Goal: Browse casually

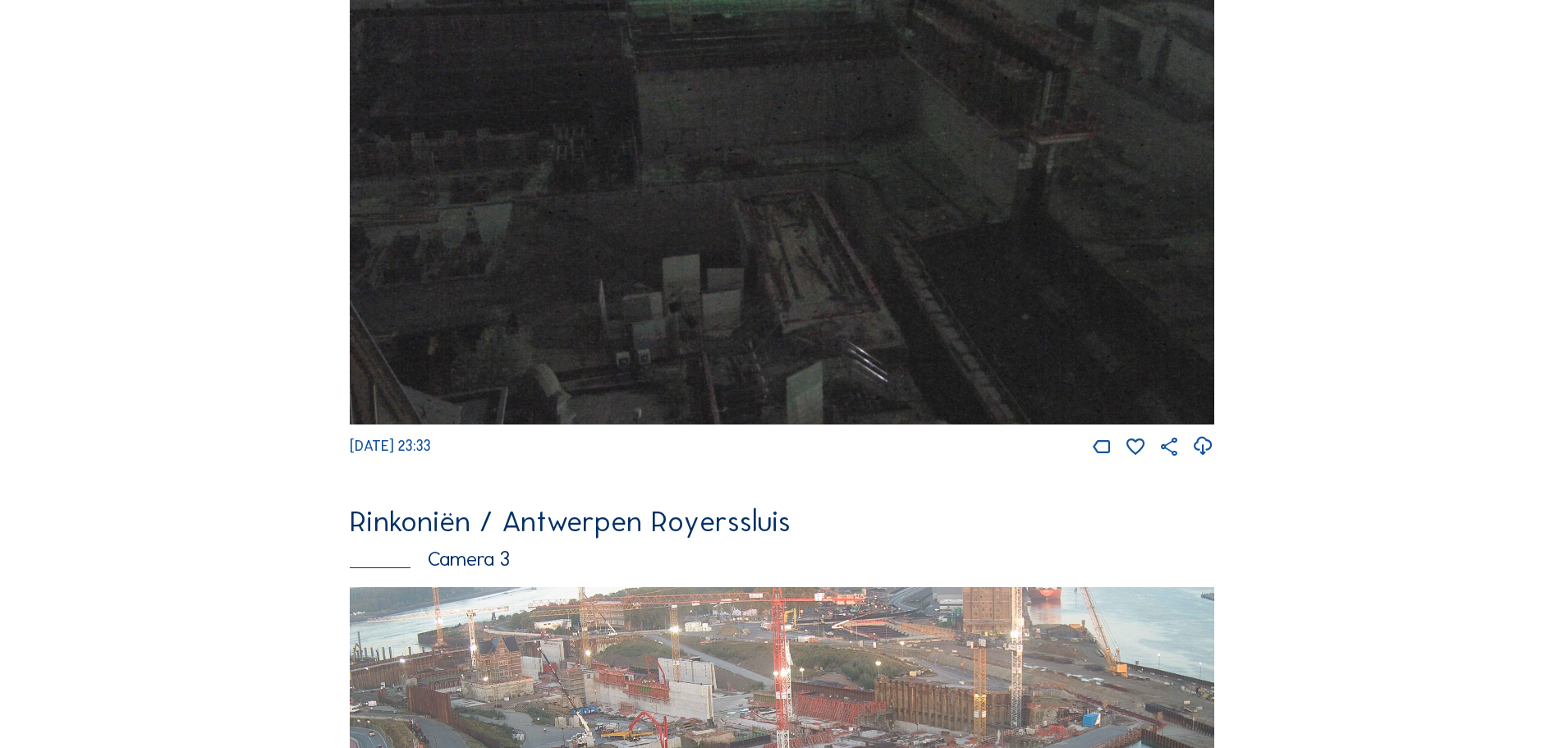
scroll to position [2135, 0]
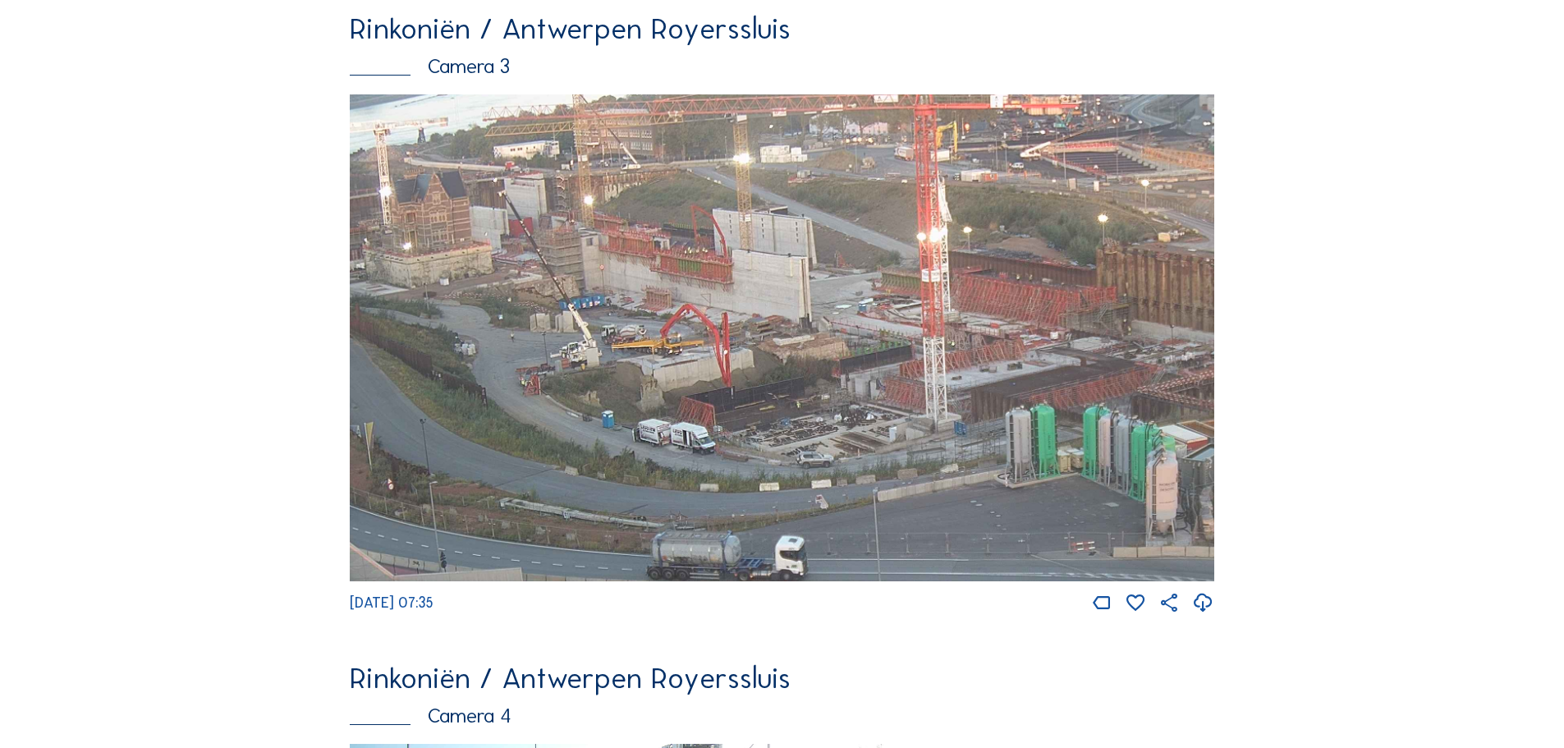
drag, startPoint x: 701, startPoint y: 237, endPoint x: 796, endPoint y: 363, distance: 157.6
click at [796, 363] on img at bounding box center [782, 337] width 865 height 487
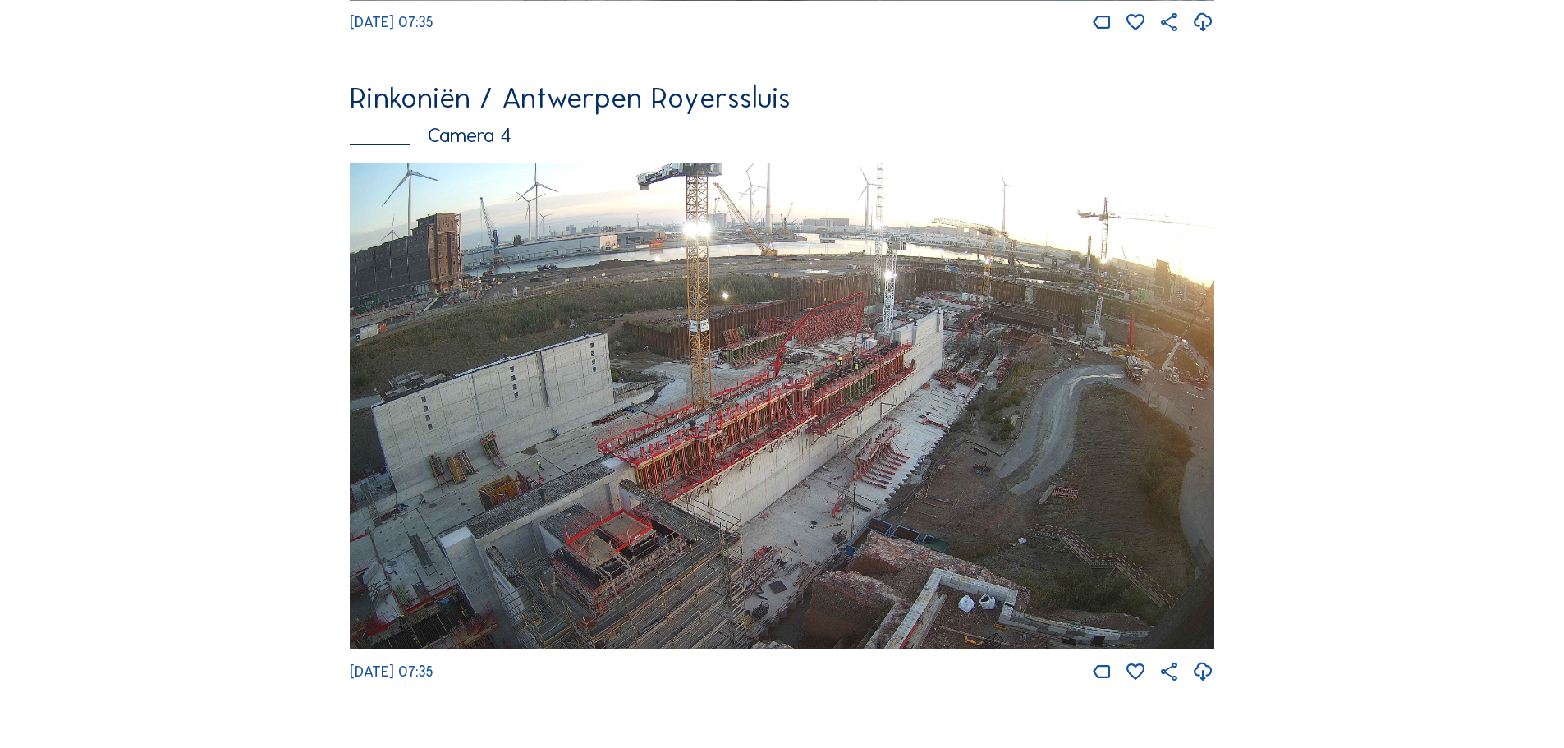
scroll to position [2792, 0]
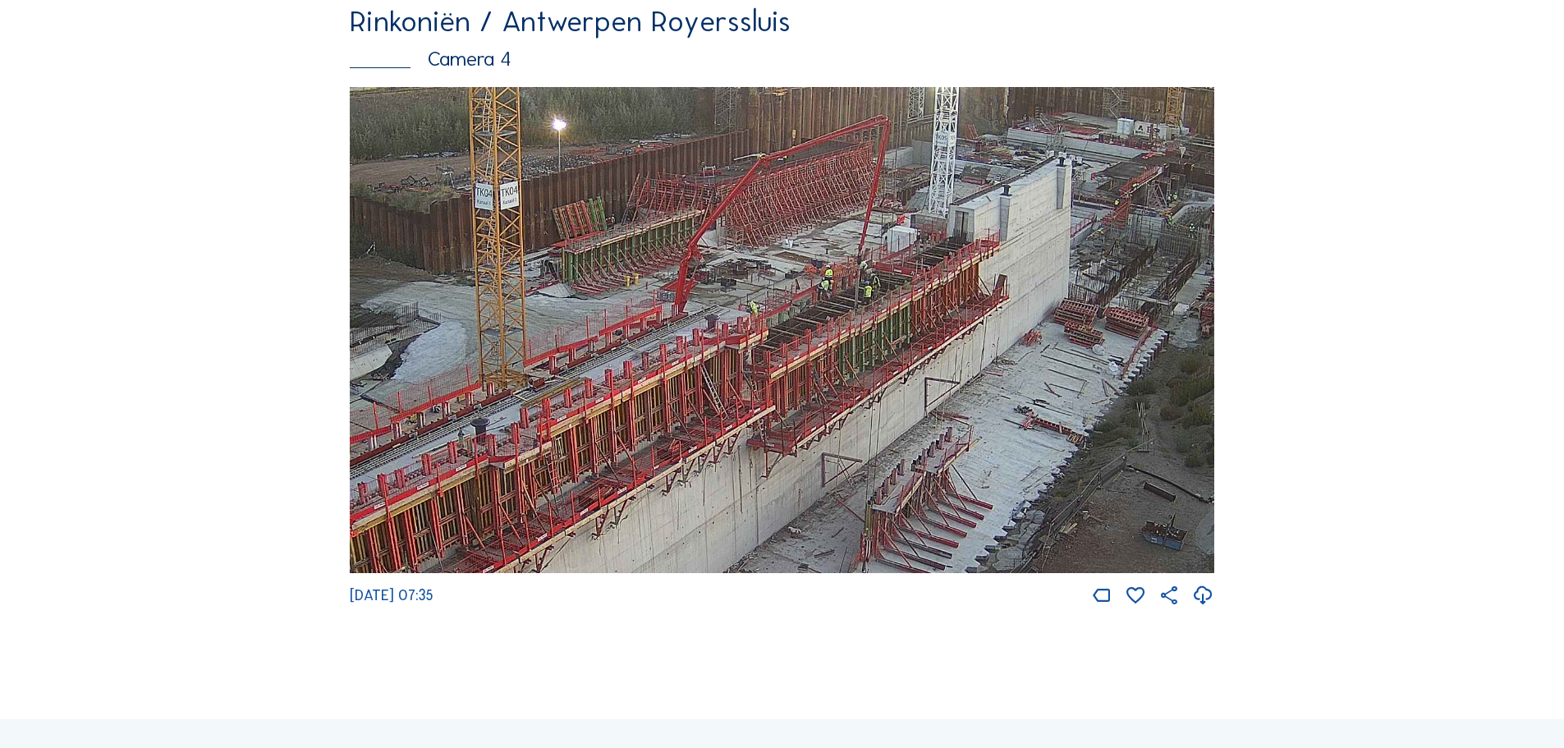
drag, startPoint x: 851, startPoint y: 317, endPoint x: 809, endPoint y: 365, distance: 64.6
click at [809, 365] on img at bounding box center [782, 330] width 865 height 487
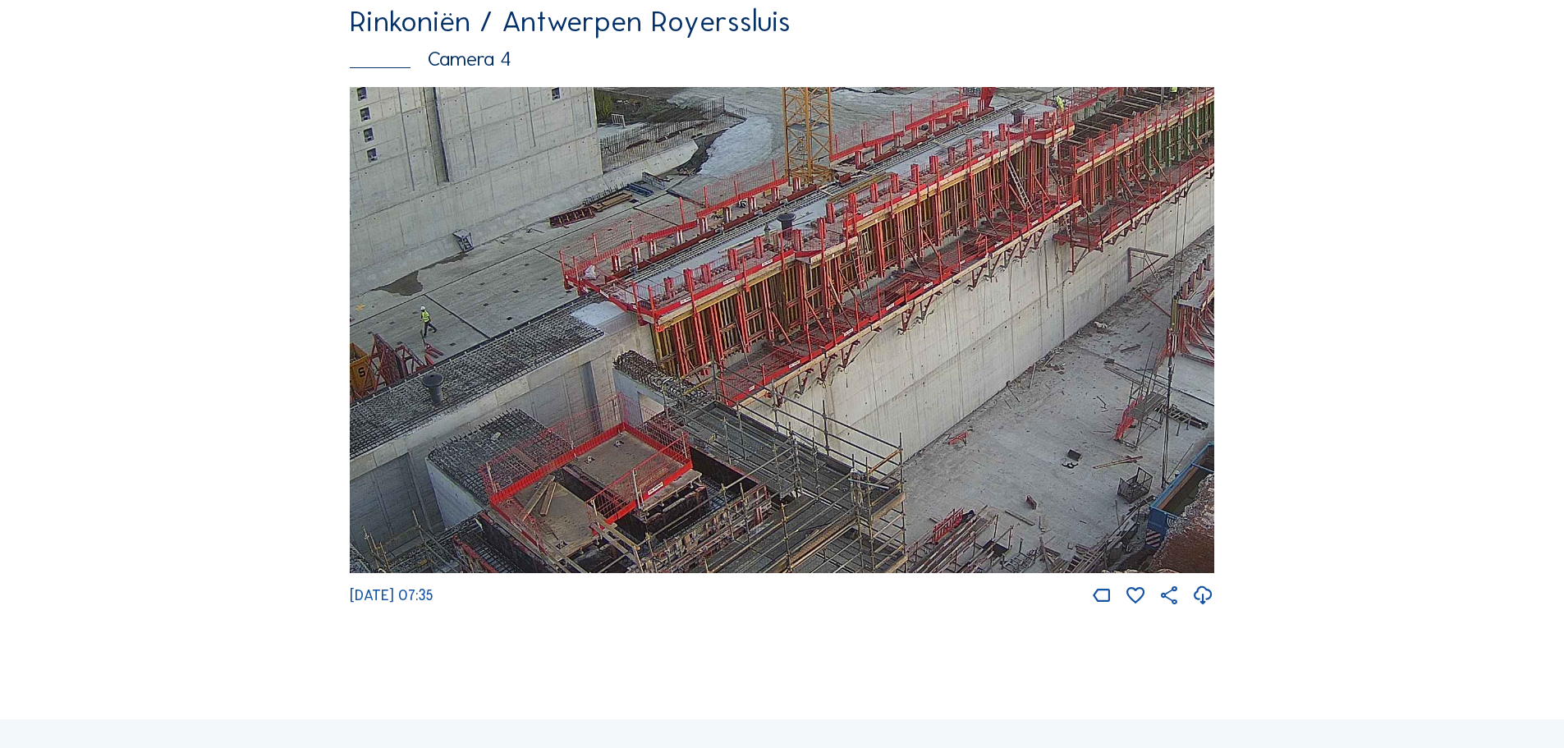
drag, startPoint x: 590, startPoint y: 484, endPoint x: 906, endPoint y: 270, distance: 381.9
click at [906, 270] on img at bounding box center [782, 330] width 865 height 487
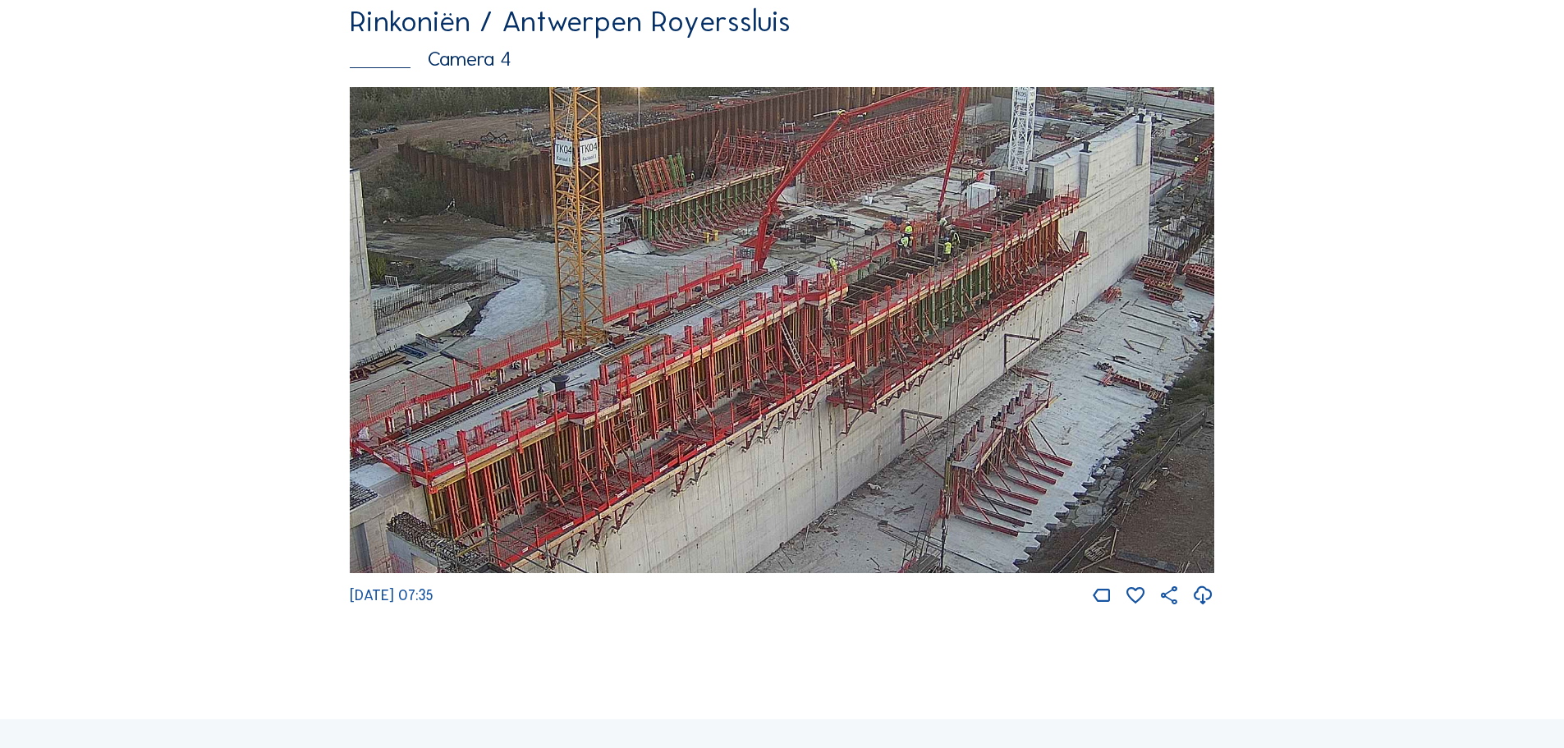
drag, startPoint x: 1044, startPoint y: 228, endPoint x: 817, endPoint y: 390, distance: 278.4
click at [817, 390] on img at bounding box center [782, 330] width 865 height 487
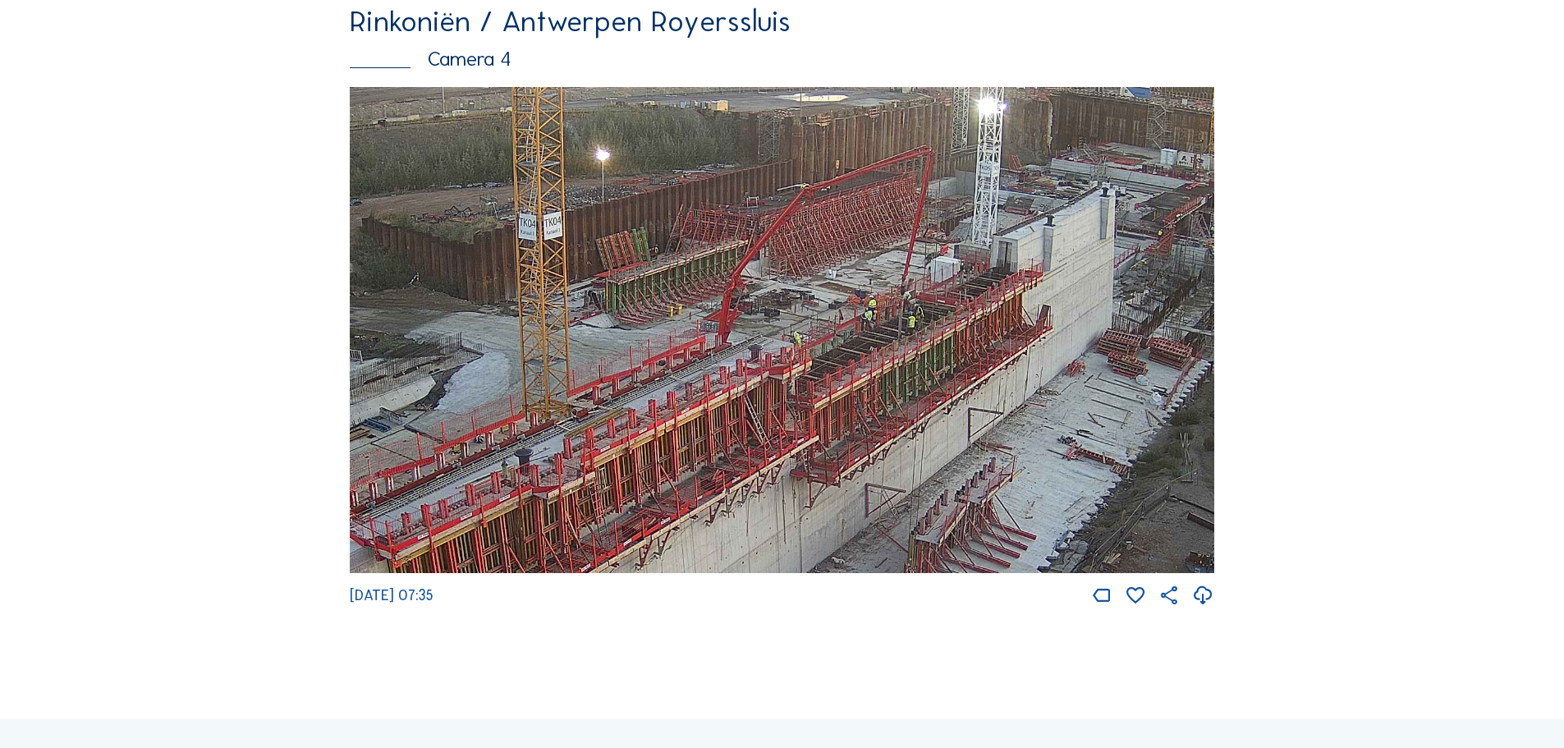
drag, startPoint x: 965, startPoint y: 284, endPoint x: 1208, endPoint y: 267, distance: 243.6
click at [1208, 267] on img at bounding box center [782, 330] width 865 height 487
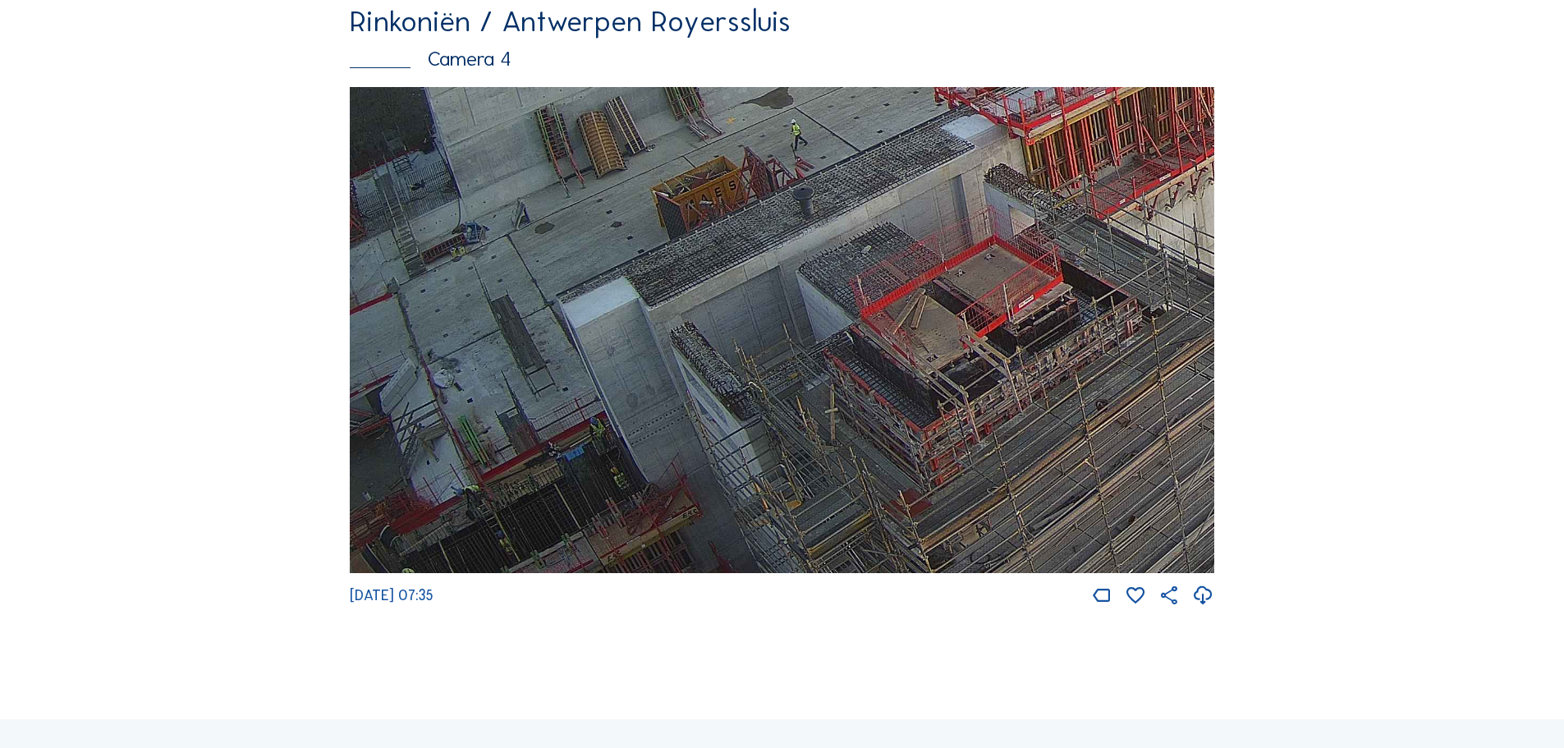
drag, startPoint x: 656, startPoint y: 497, endPoint x: 1170, endPoint y: 151, distance: 619.4
click at [1170, 151] on img at bounding box center [782, 330] width 865 height 487
drag, startPoint x: 727, startPoint y: 468, endPoint x: 1261, endPoint y: 252, distance: 576.5
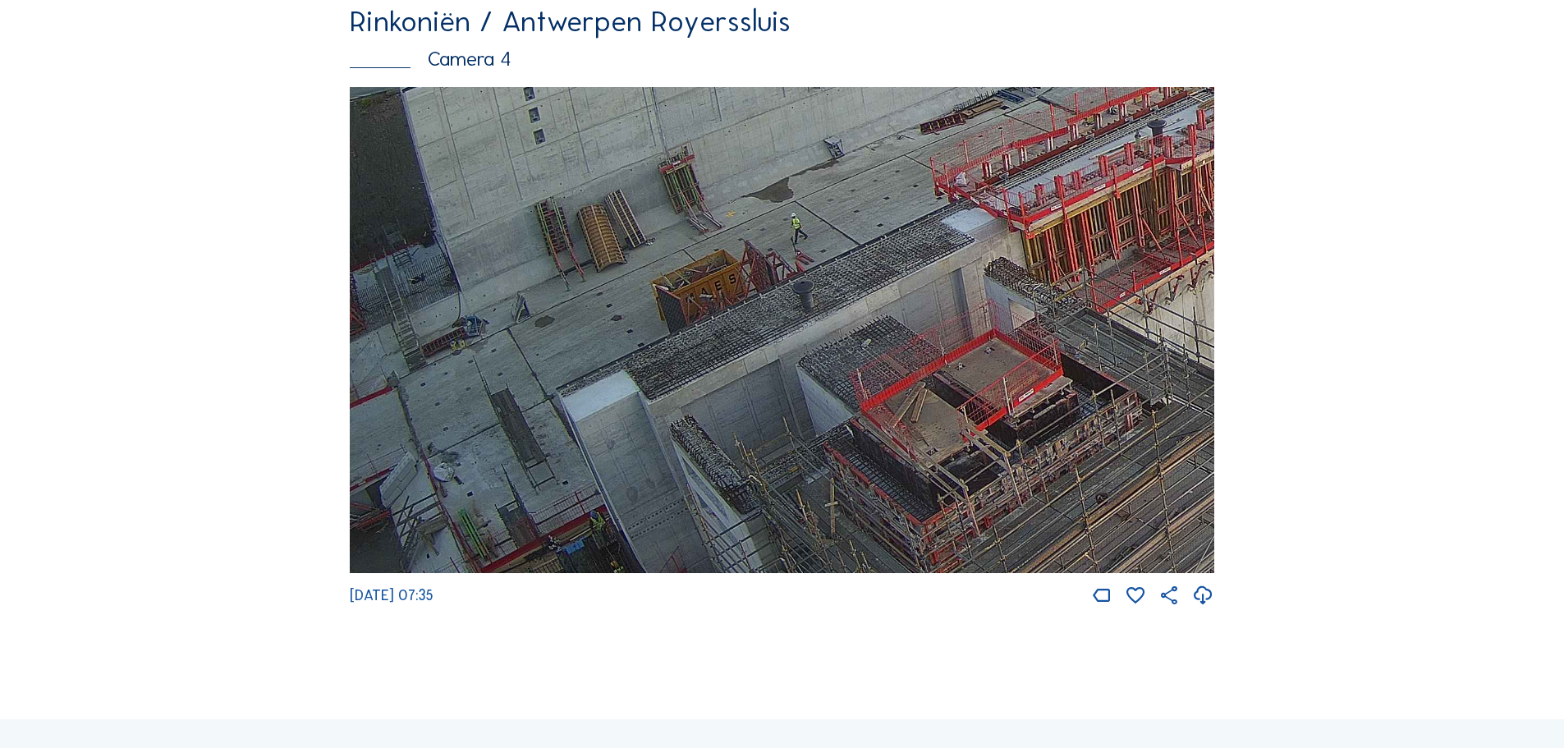
drag, startPoint x: 714, startPoint y: 277, endPoint x: 741, endPoint y: 353, distance: 81.0
click at [741, 353] on img at bounding box center [782, 330] width 865 height 487
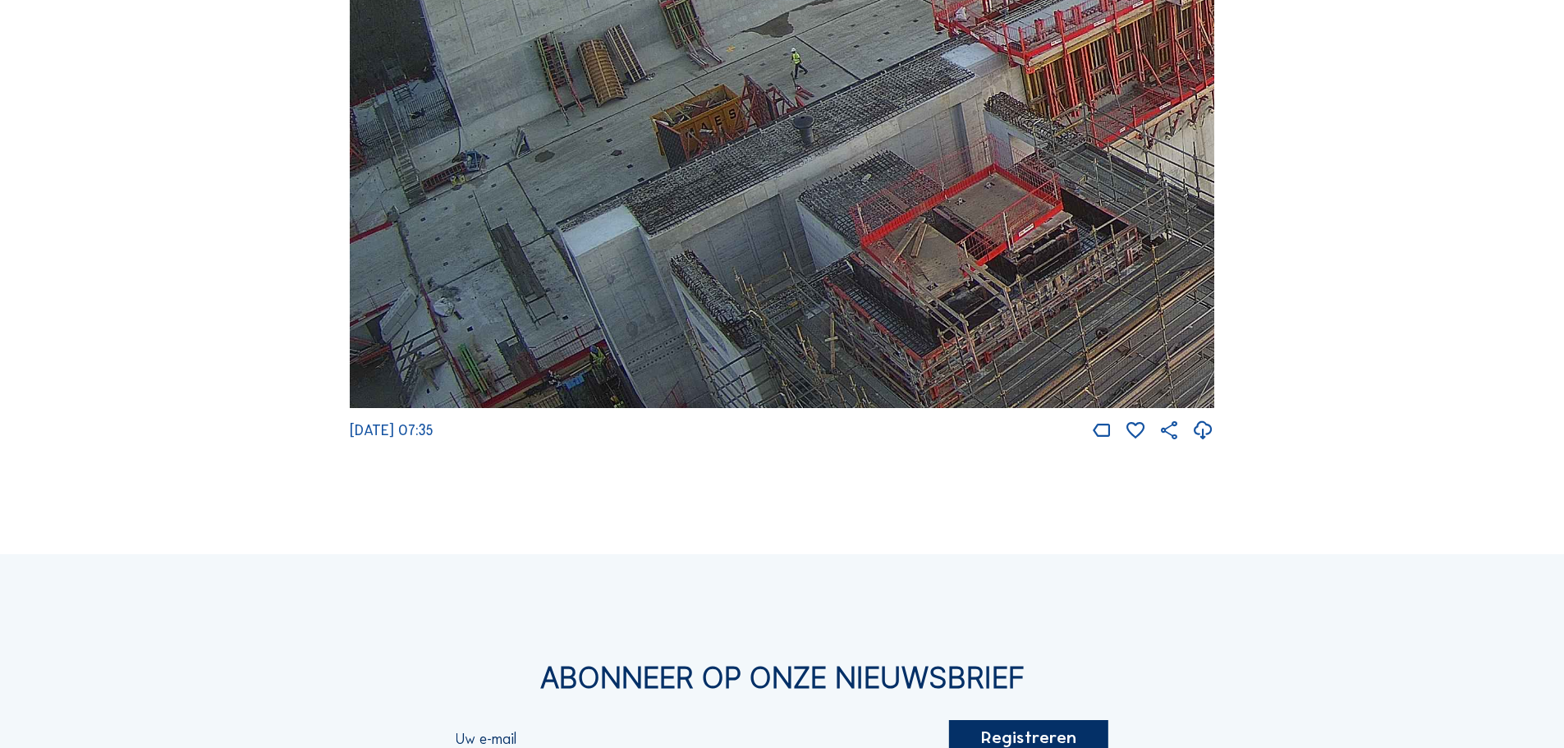
scroll to position [2956, 0]
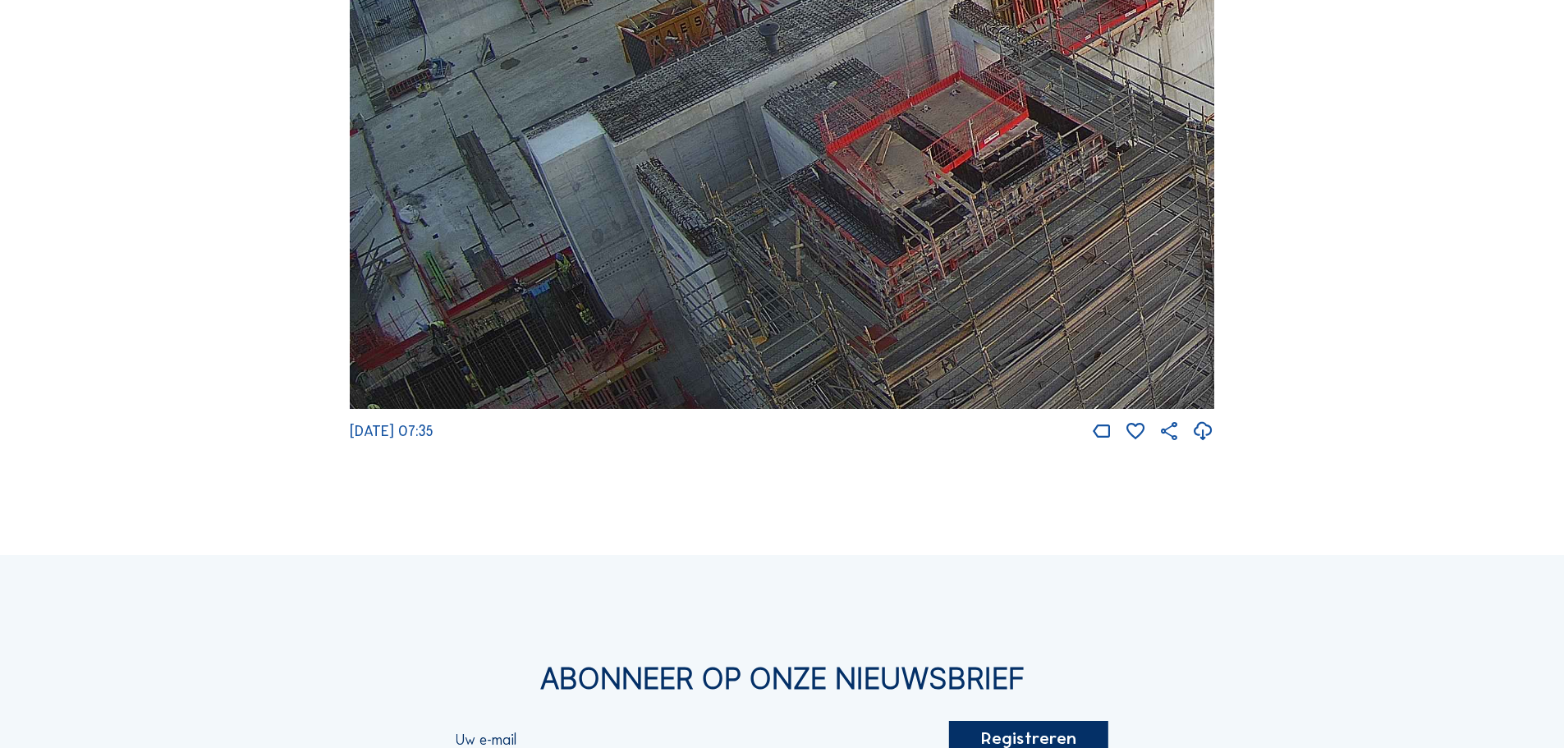
drag, startPoint x: 757, startPoint y: 305, endPoint x: 724, endPoint y: 154, distance: 155.4
click at [724, 154] on img at bounding box center [782, 166] width 865 height 487
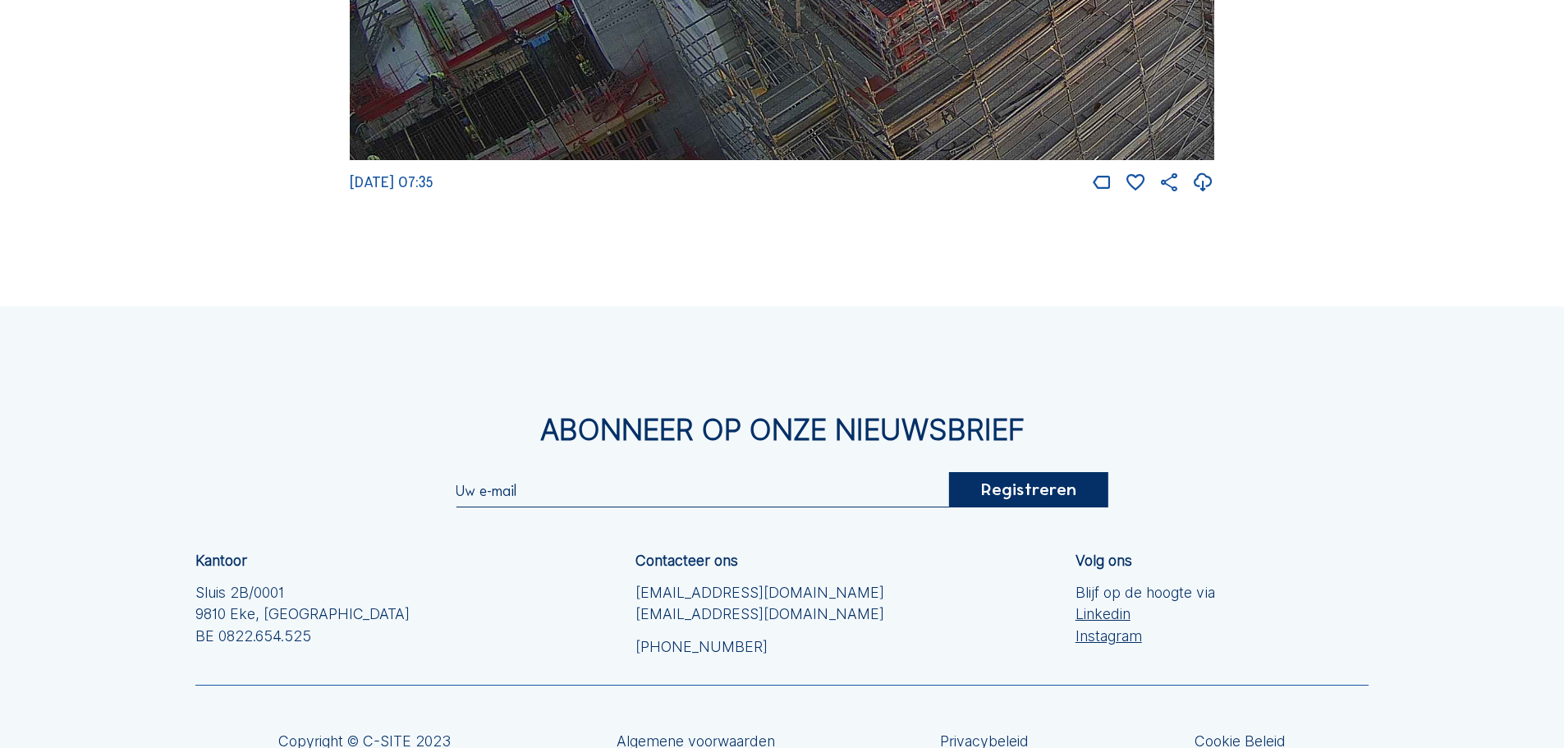
scroll to position [2726, 0]
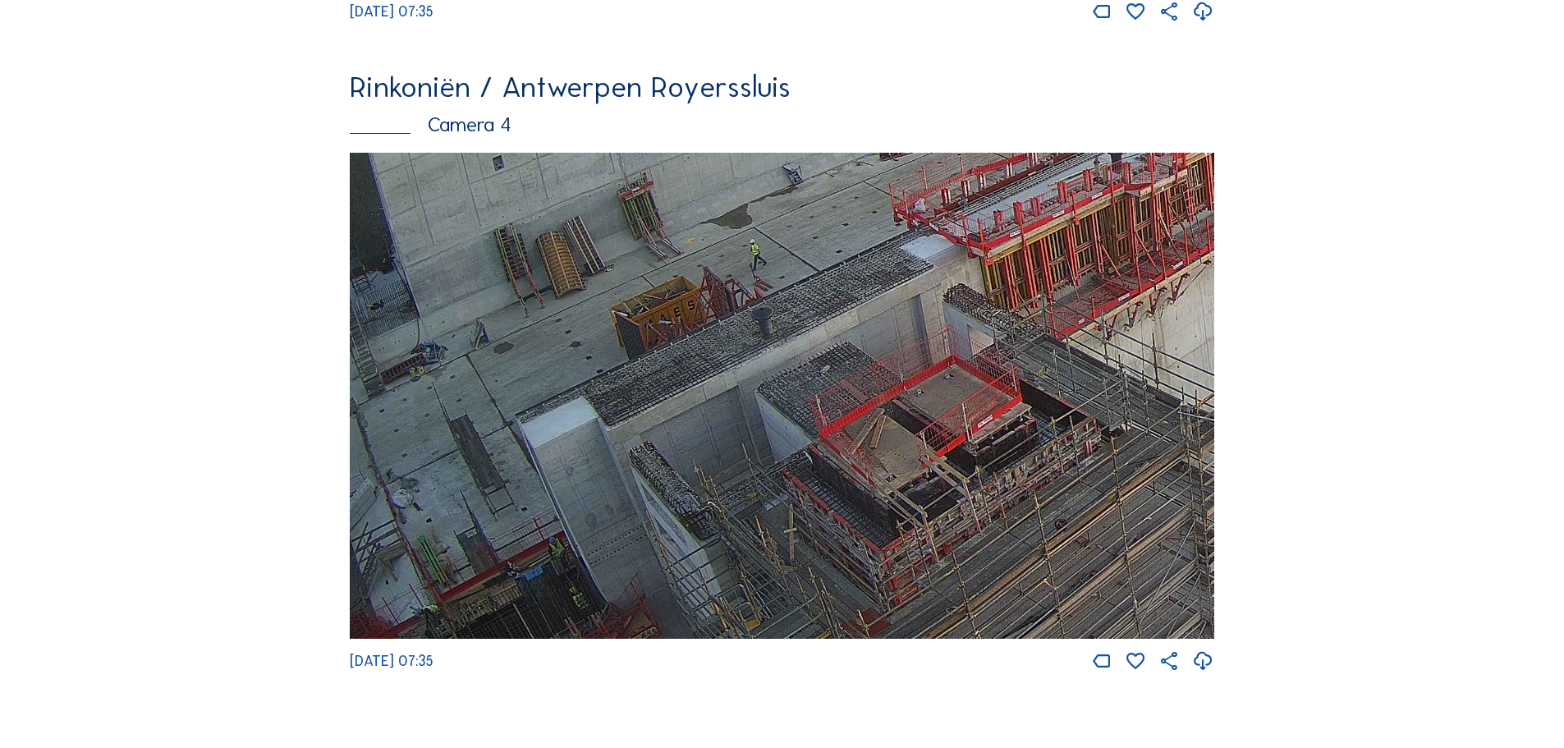
drag, startPoint x: 913, startPoint y: 397, endPoint x: 904, endPoint y: 489, distance: 92.4
click at [904, 489] on img at bounding box center [782, 396] width 865 height 487
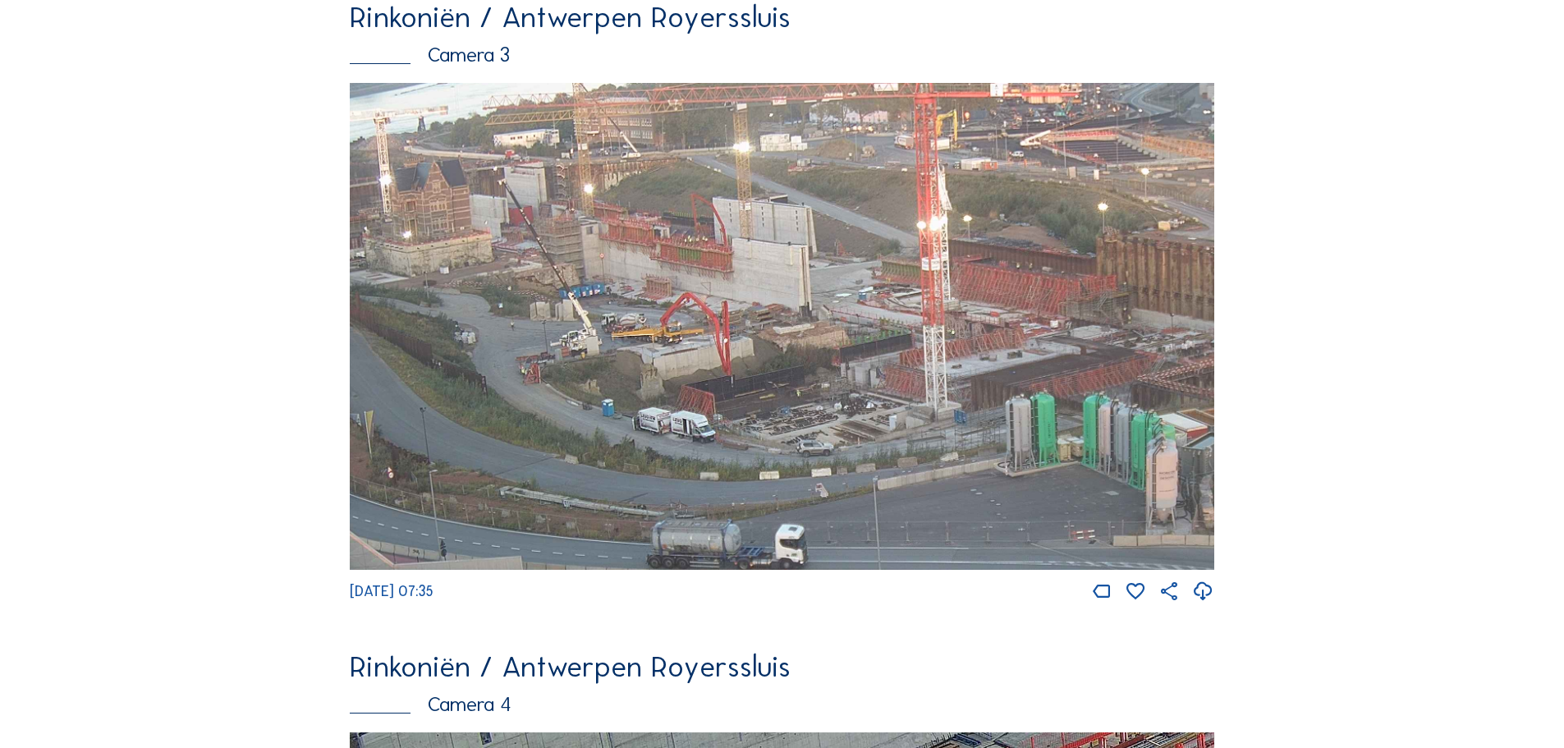
scroll to position [2069, 0]
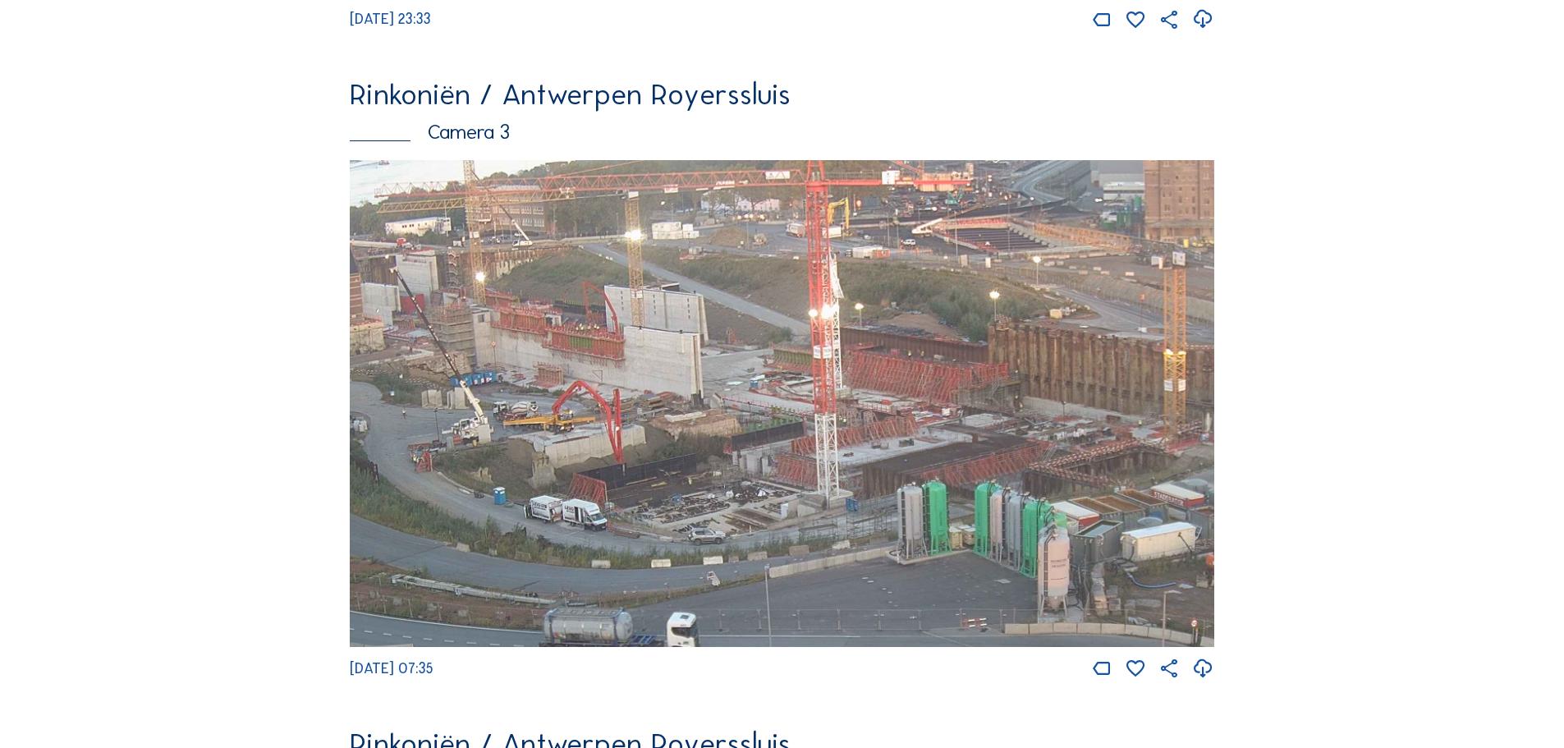
drag, startPoint x: 1047, startPoint y: 389, endPoint x: 1016, endPoint y: 434, distance: 54.2
click at [1016, 434] on img at bounding box center [782, 403] width 865 height 487
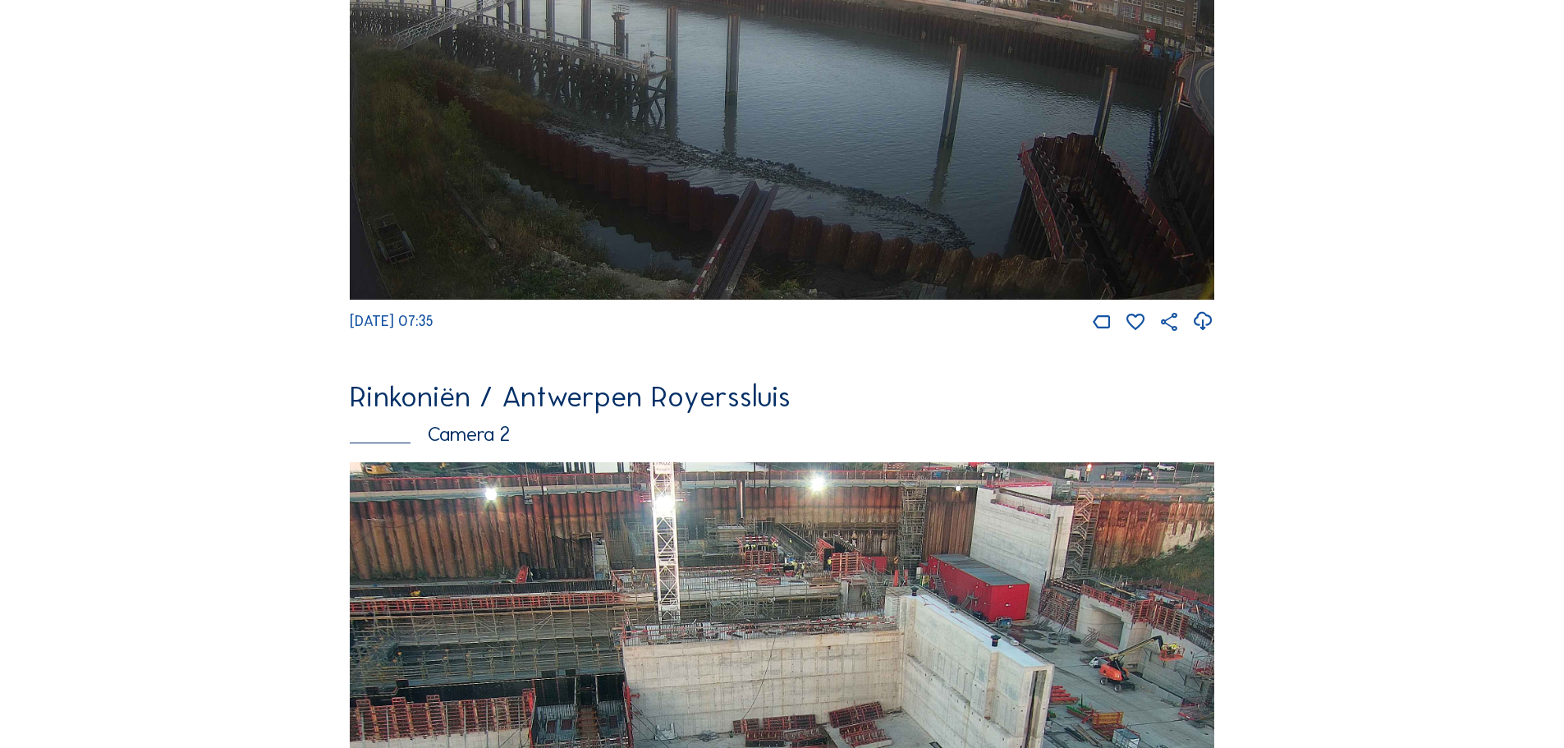
scroll to position [99, 0]
